Goal: Transaction & Acquisition: Download file/media

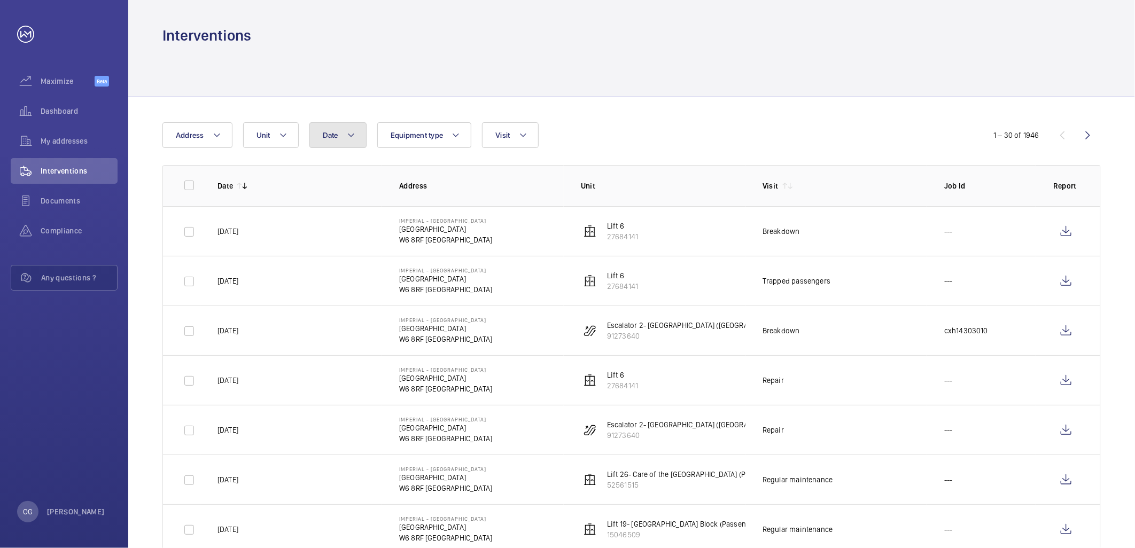
click at [341, 141] on button "Date" at bounding box center [337, 135] width 57 height 26
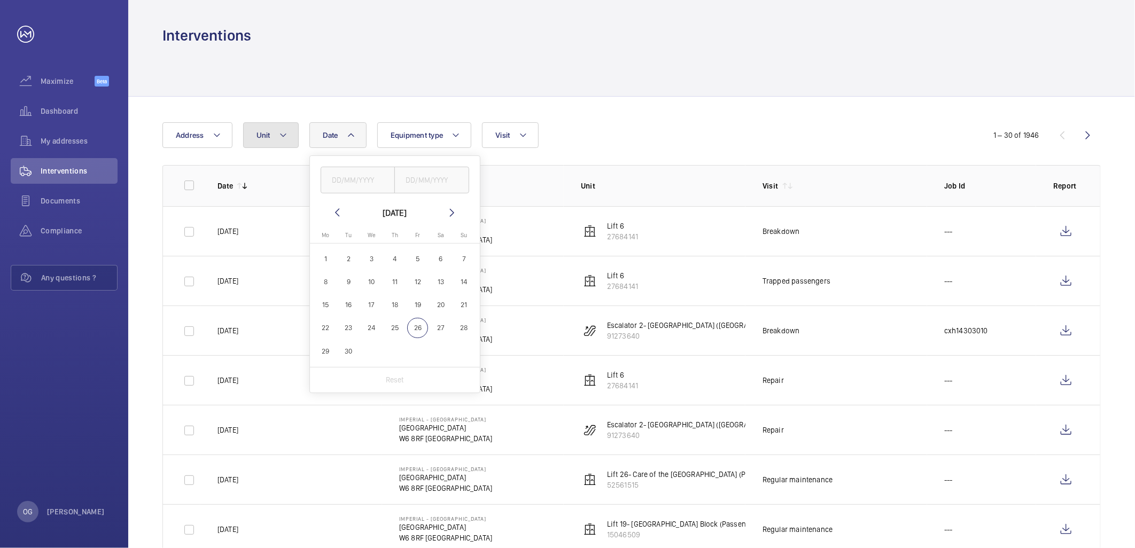
click at [285, 138] on mat-icon at bounding box center [283, 135] width 9 height 13
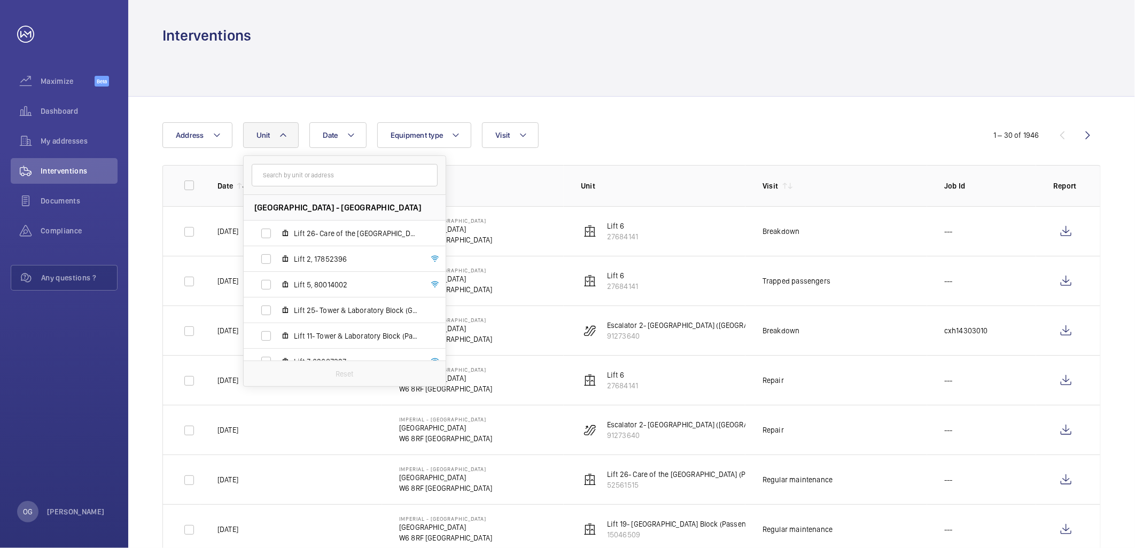
click at [300, 179] on input "text" at bounding box center [345, 175] width 186 height 22
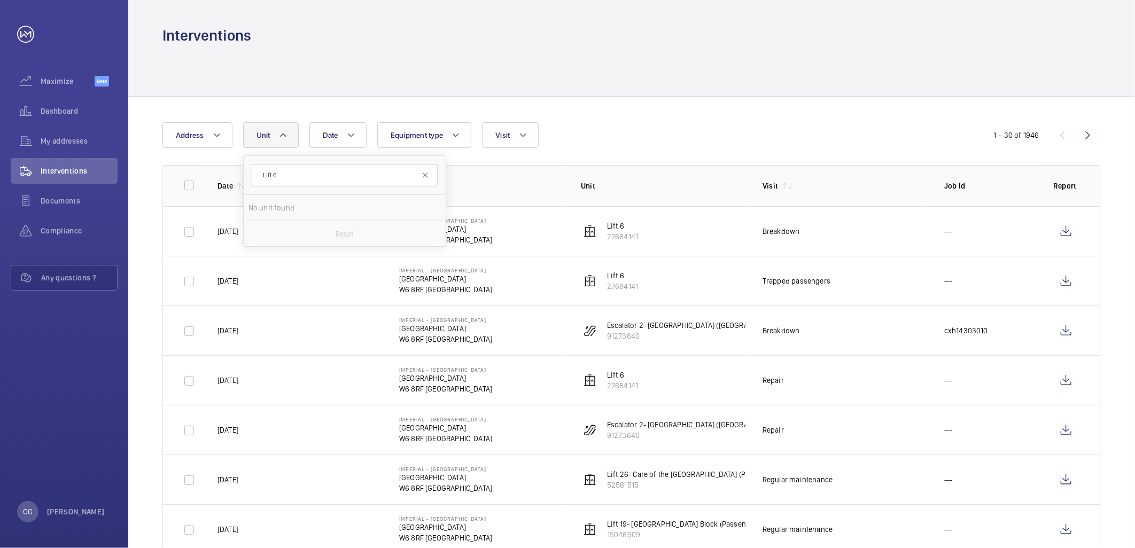
type input "Lift 6"
click at [327, 226] on label "Lift 6 , 27 6 84141" at bounding box center [336, 234] width 185 height 26
click at [277, 226] on input "Lift 6 , 27 6 84141" at bounding box center [265, 233] width 21 height 21
checkbox input "true"
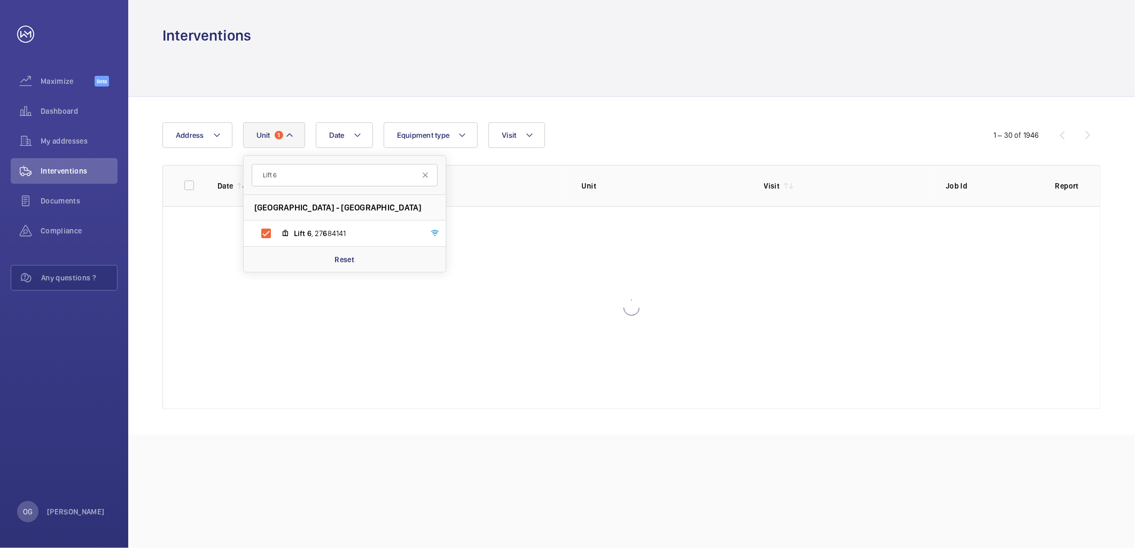
click at [793, 94] on div at bounding box center [631, 70] width 938 height 51
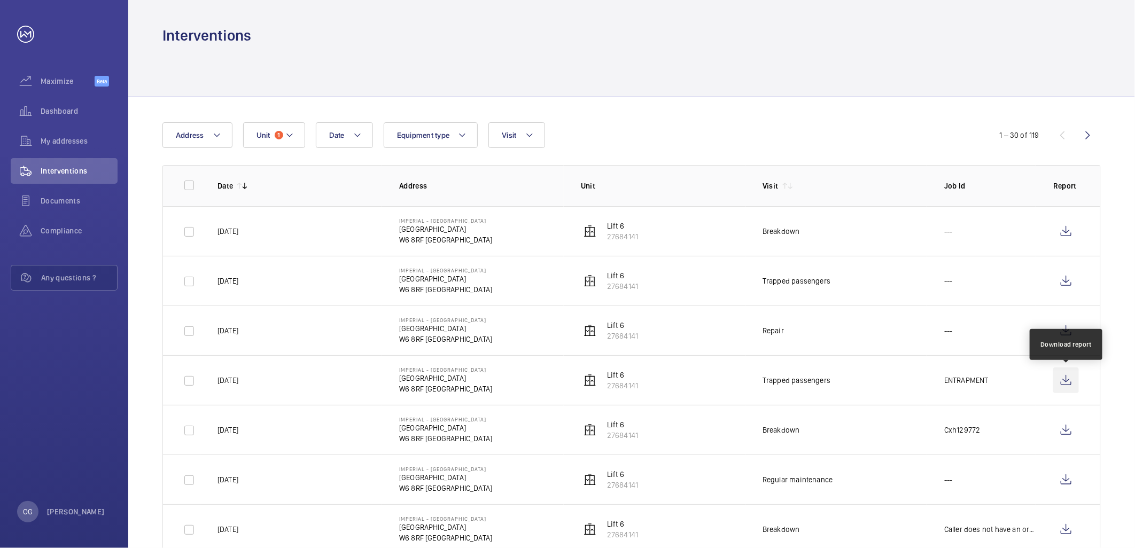
click at [1066, 383] on wm-front-icon-button at bounding box center [1066, 381] width 26 height 26
click at [1059, 328] on wm-front-icon-button at bounding box center [1066, 331] width 26 height 26
